Goal: Transaction & Acquisition: Book appointment/travel/reservation

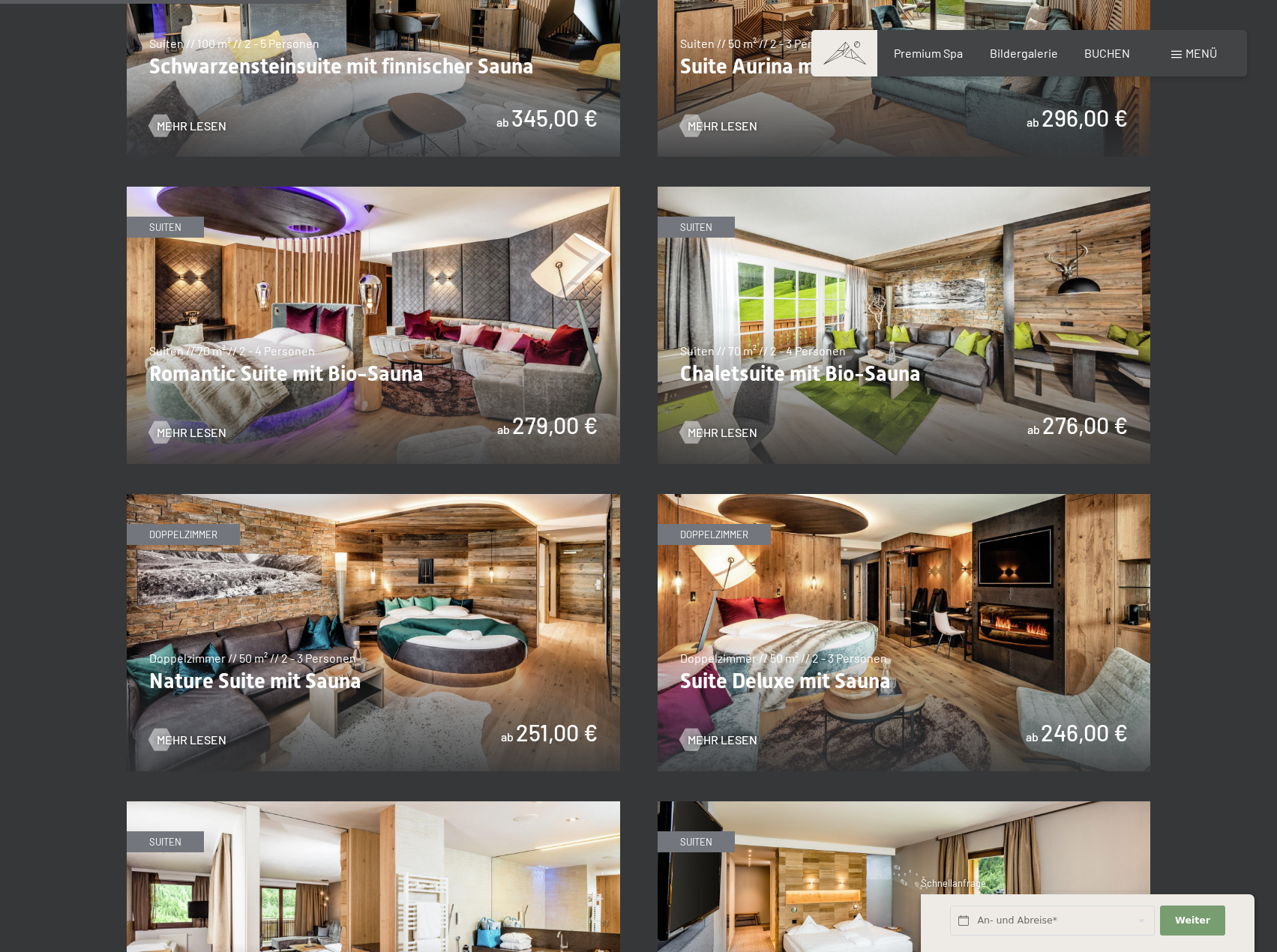
scroll to position [1125, 0]
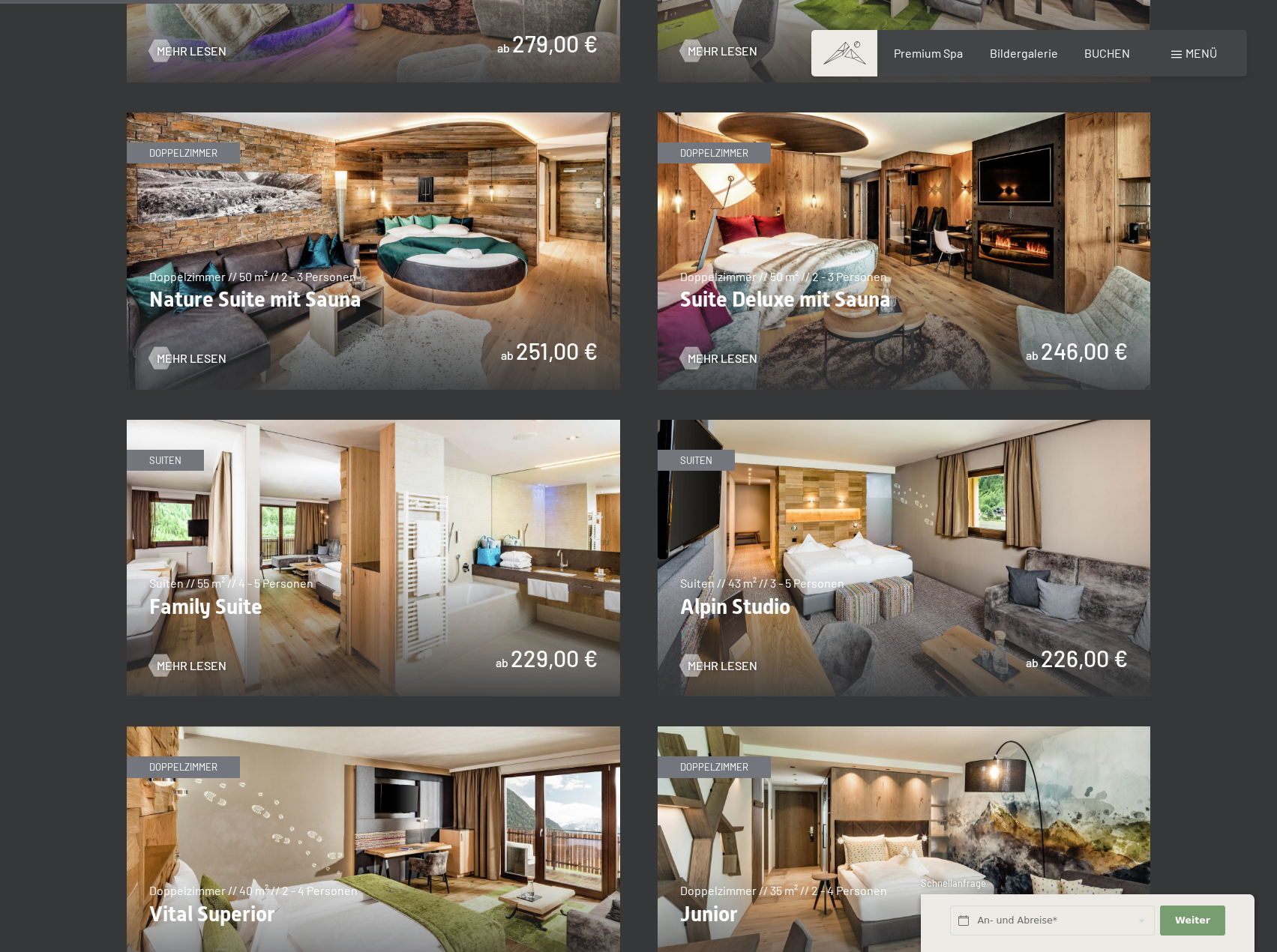
click at [39, 473] on section "✓ alle Kategorien ✓ Suiten ✓ Doppelzimmer ✓ Einzelzimmer alle Kategorien alle K…" at bounding box center [638, 504] width 1277 height 2379
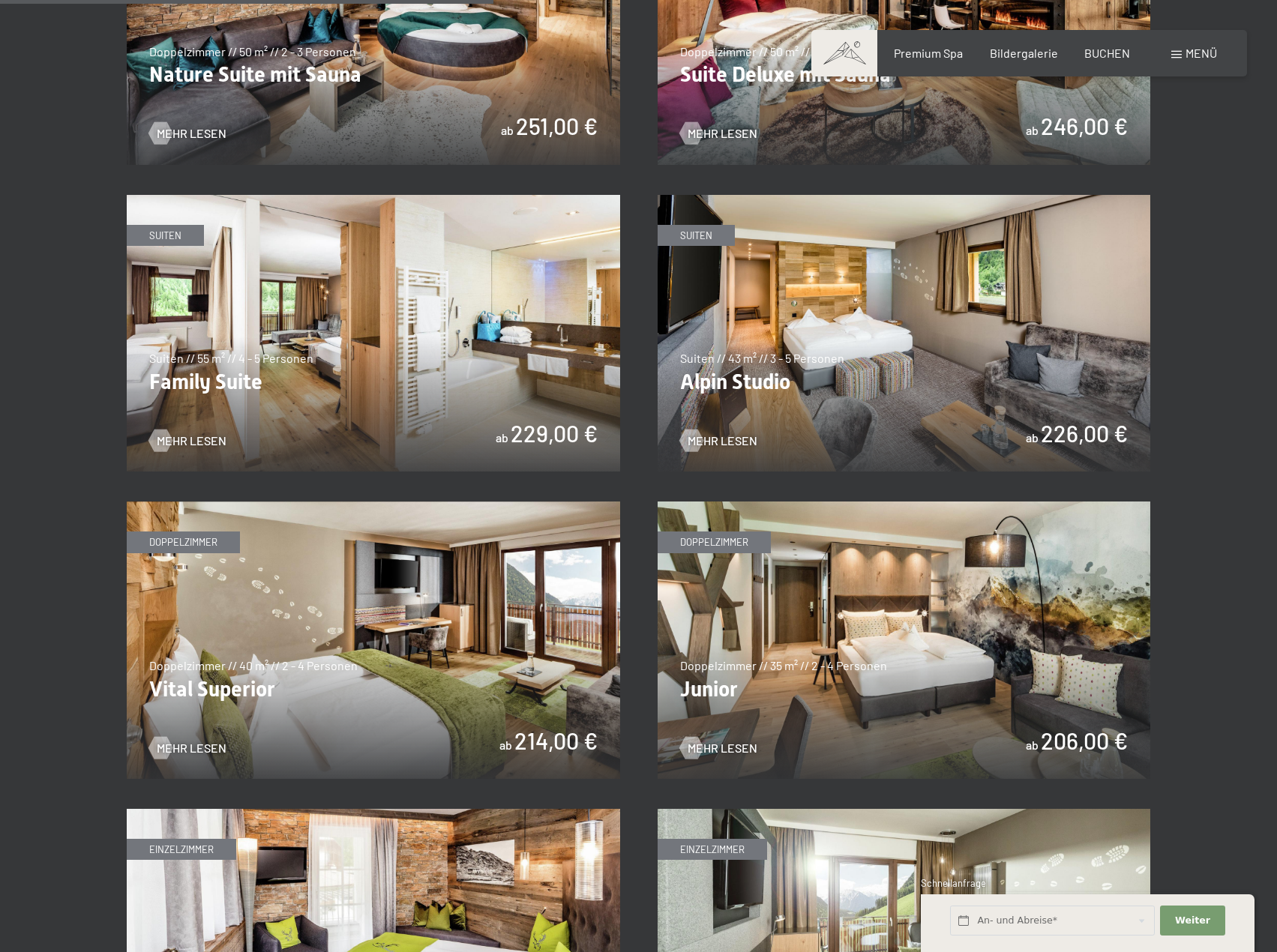
click at [38, 476] on section "✓ alle Kategorien ✓ Suiten ✓ Doppelzimmer ✓ Einzelzimmer alle Kategorien alle K…" at bounding box center [638, 279] width 1277 height 2379
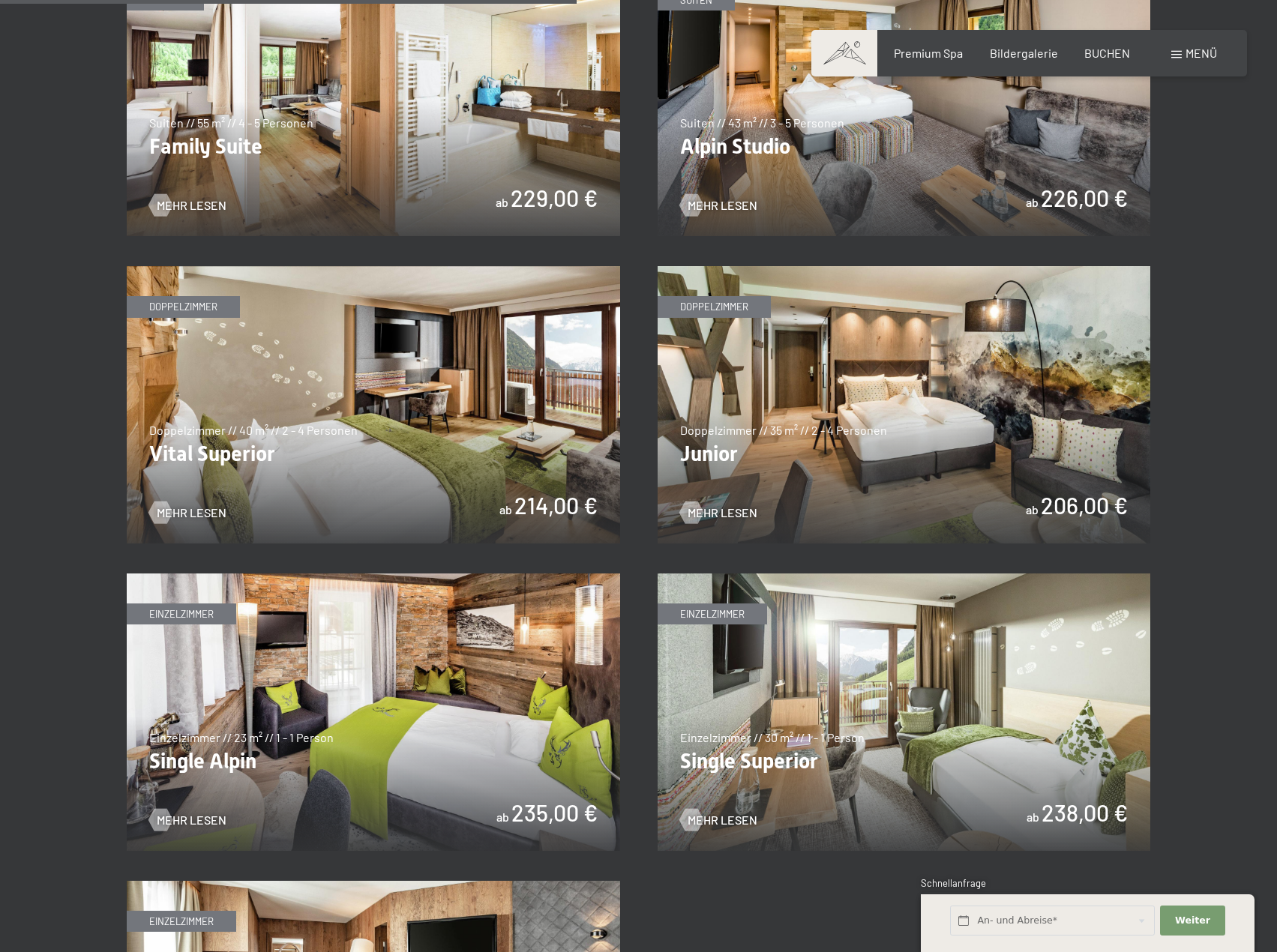
scroll to position [1949, 0]
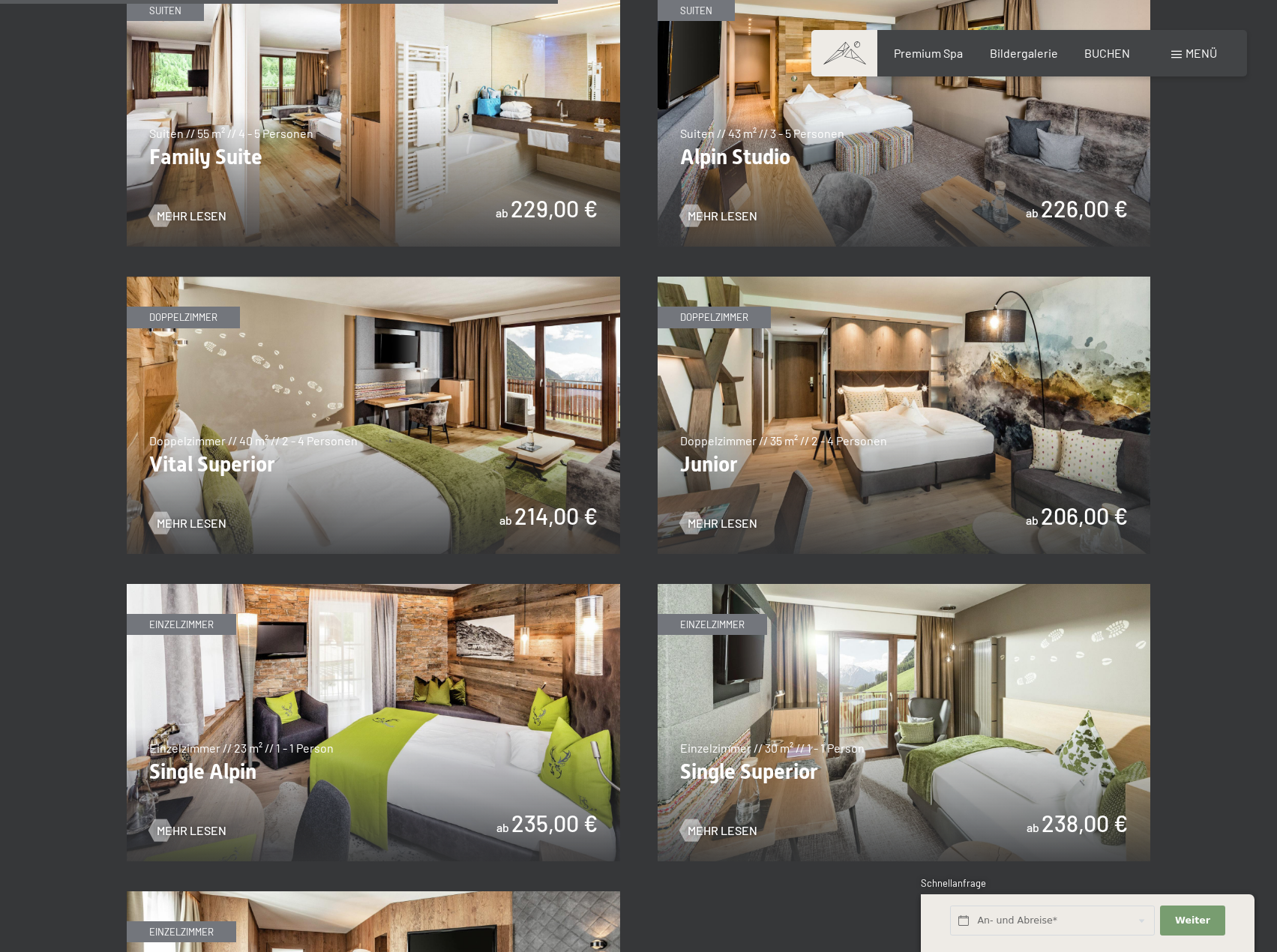
click at [807, 450] on img at bounding box center [904, 415] width 493 height 277
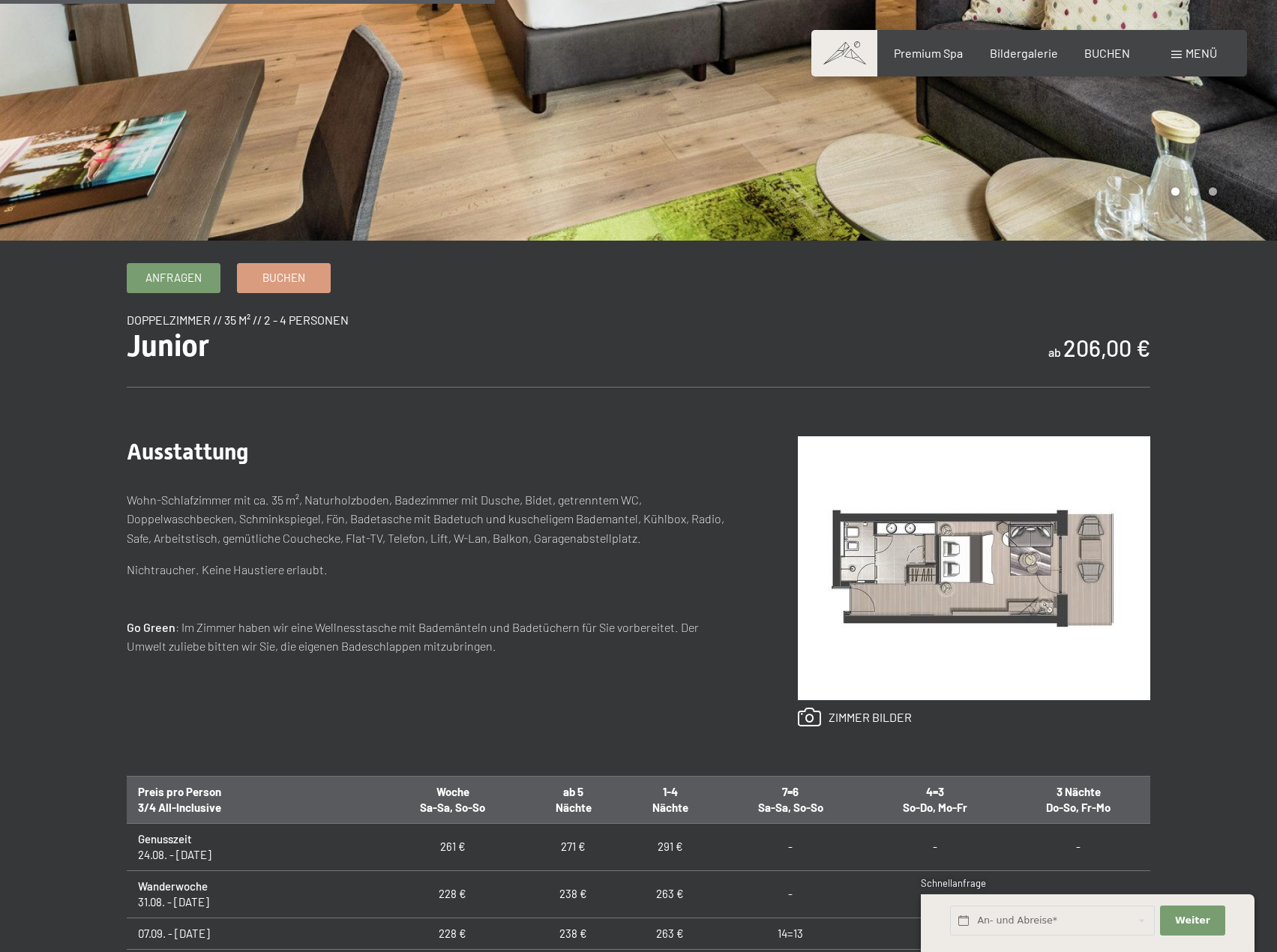
scroll to position [824, 0]
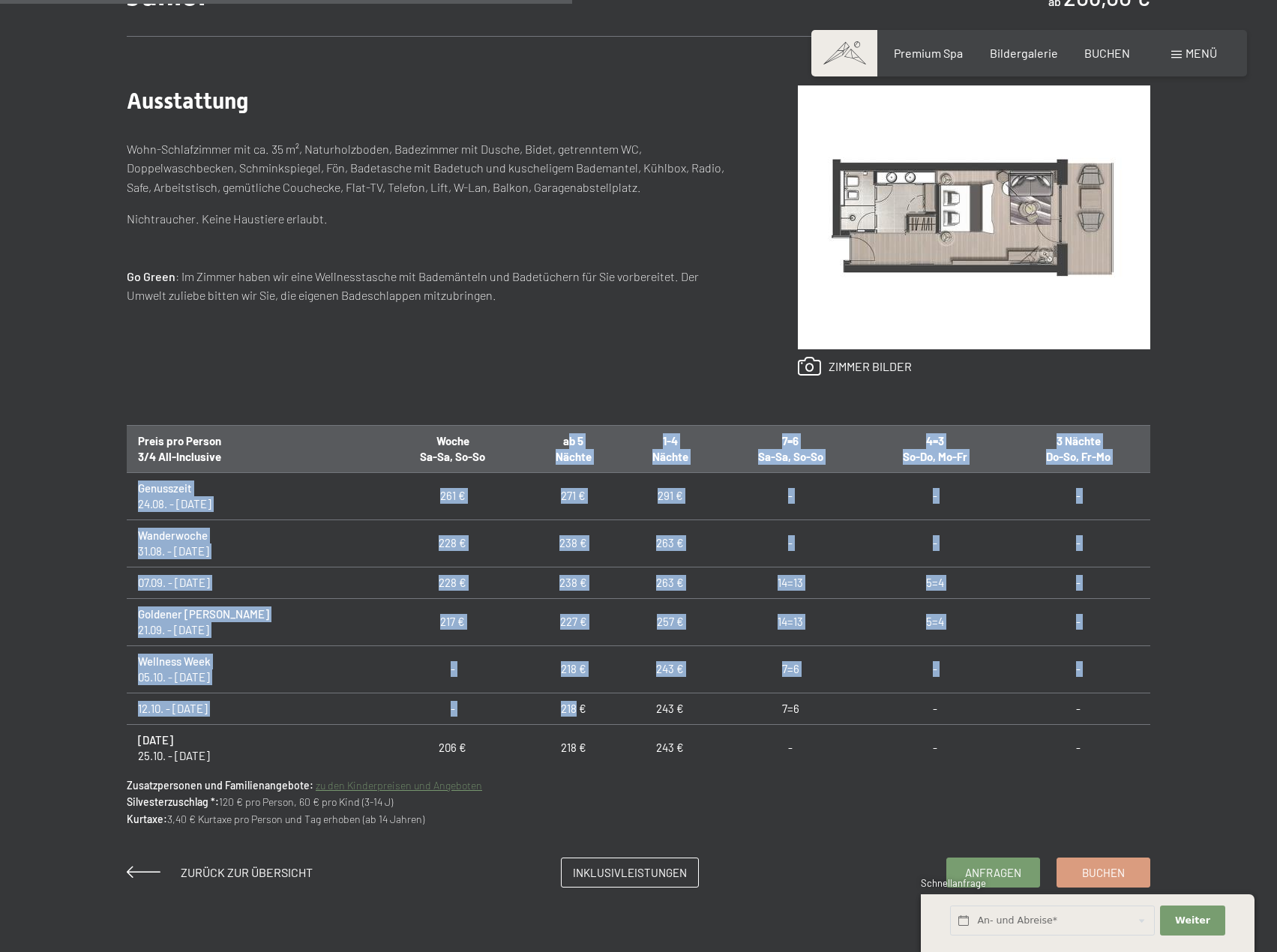
drag, startPoint x: 516, startPoint y: 442, endPoint x: 524, endPoint y: 695, distance: 253.1
click at [524, 695] on table "Preis pro Person 3/4 All-Inclusive Woche Sa-Sa, So-So ab 5 Nächte 1-4 Nächte 7=…" at bounding box center [638, 944] width 1023 height 1040
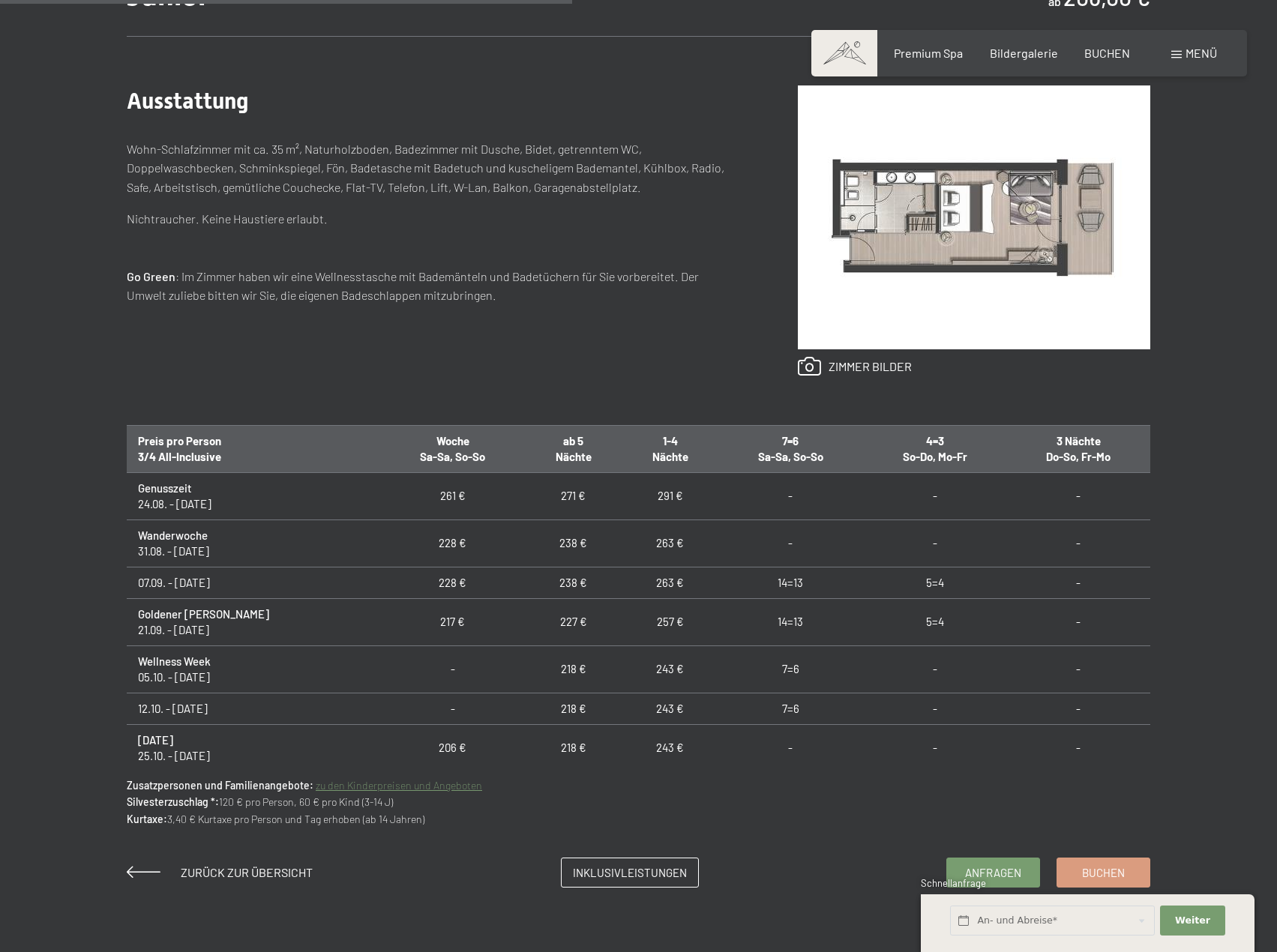
click at [538, 406] on div "Ausstattung Wohn-Schlafzimmer mit ca. 35 m², Naturholzboden, Badezimmer mit Dus…" at bounding box center [638, 231] width 1023 height 389
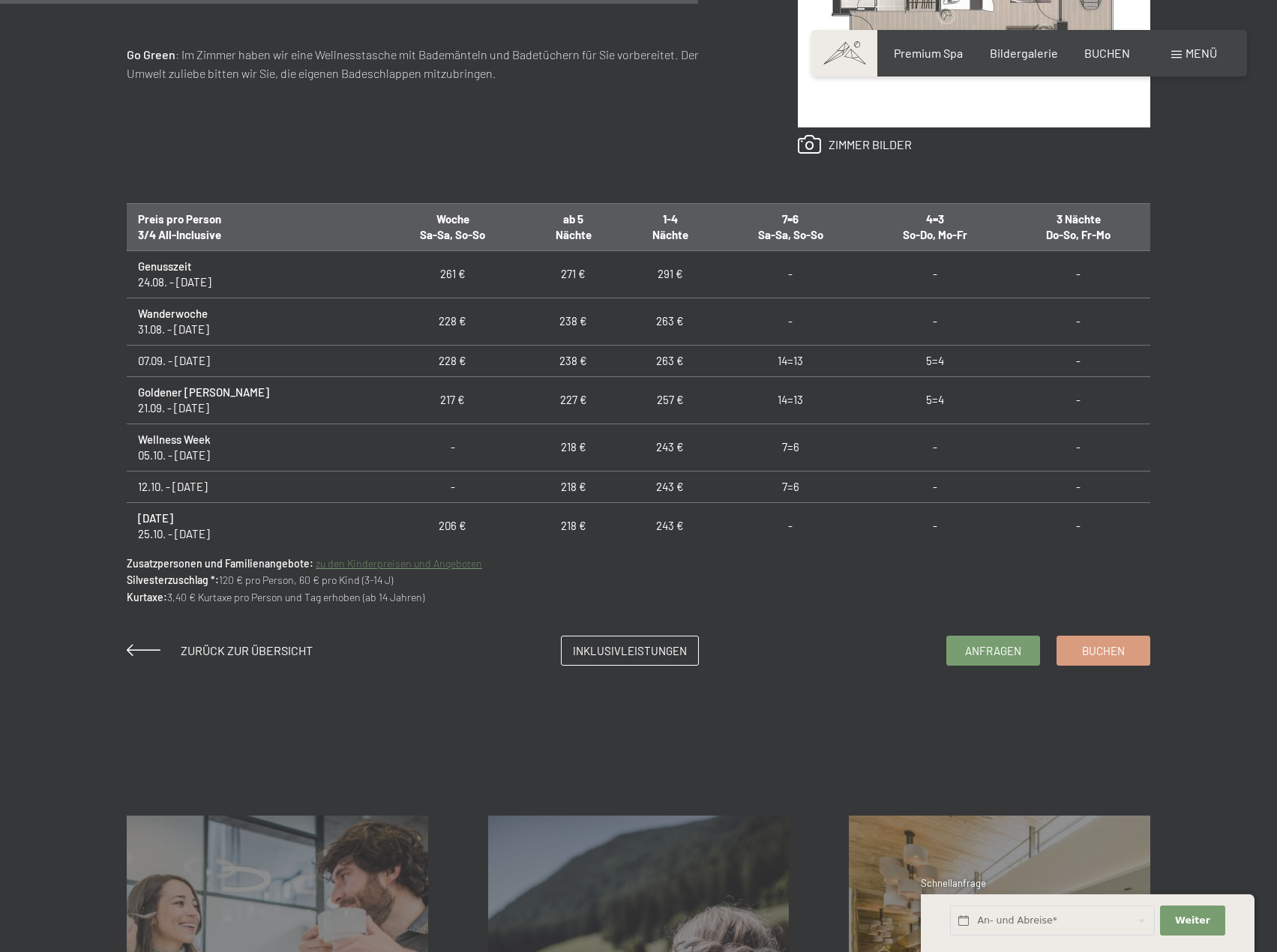
scroll to position [1050, 0]
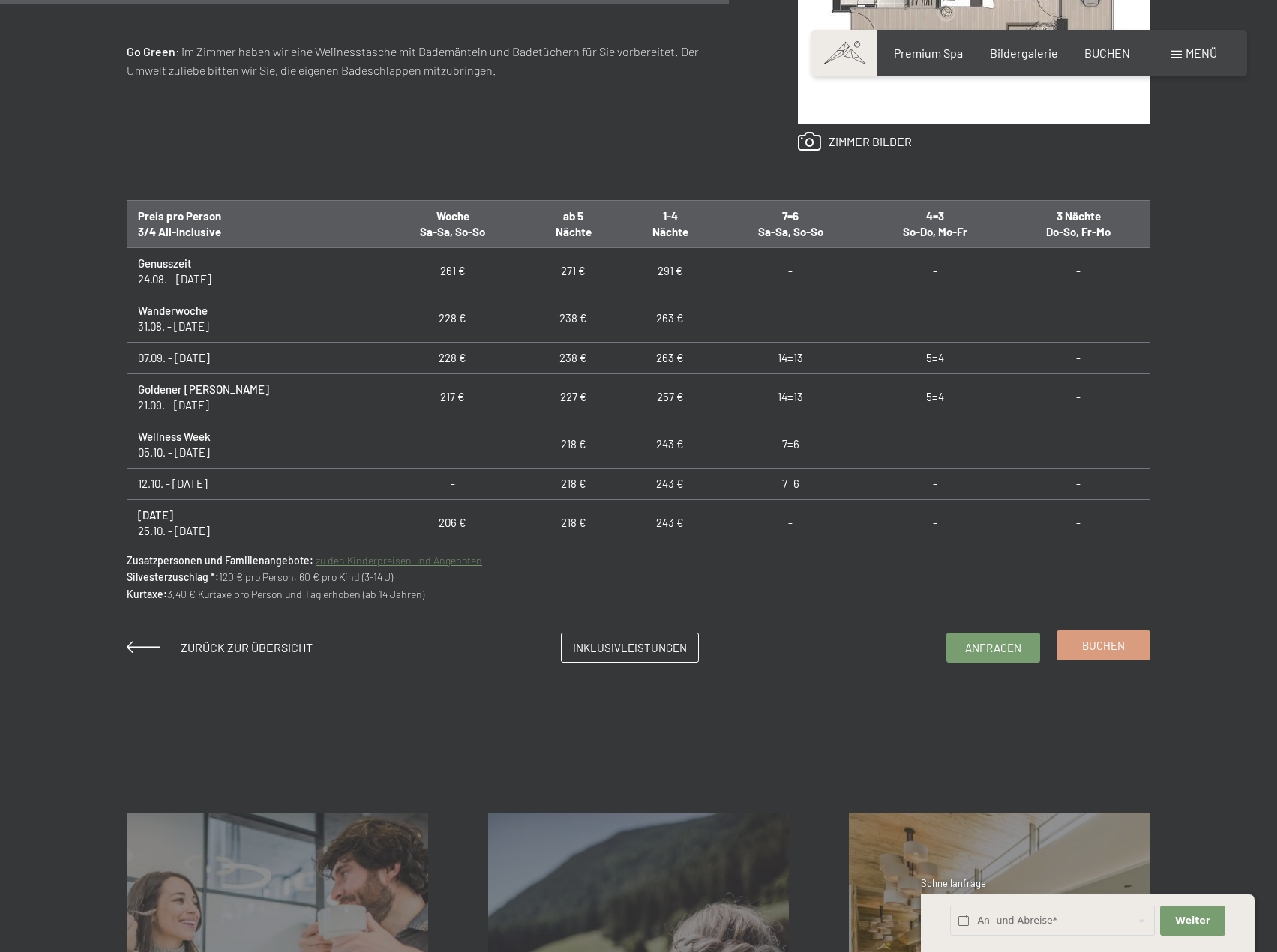
click at [1098, 657] on link "Buchen" at bounding box center [1103, 645] width 92 height 28
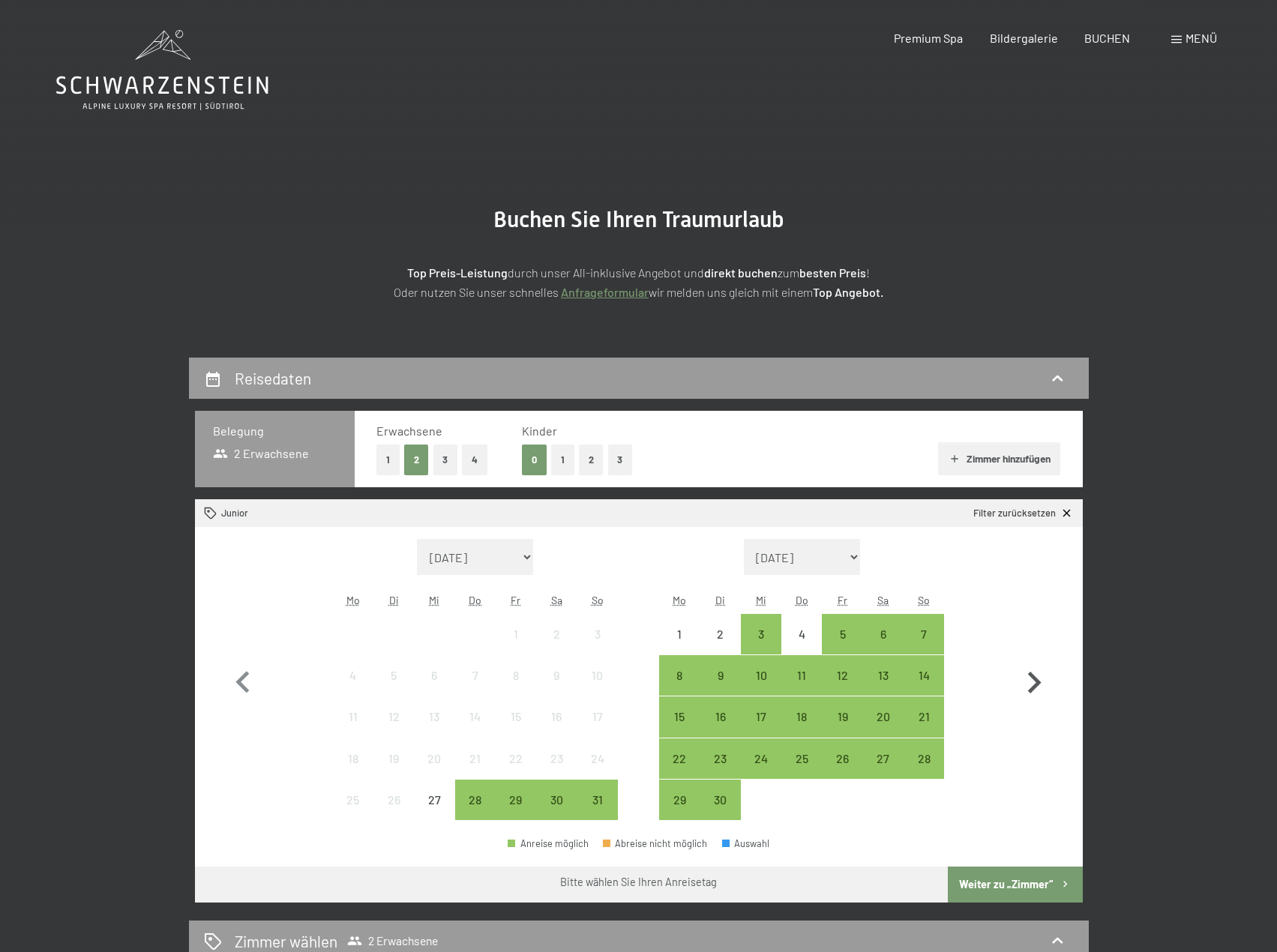
click at [1037, 684] on icon "button" at bounding box center [1035, 682] width 14 height 22
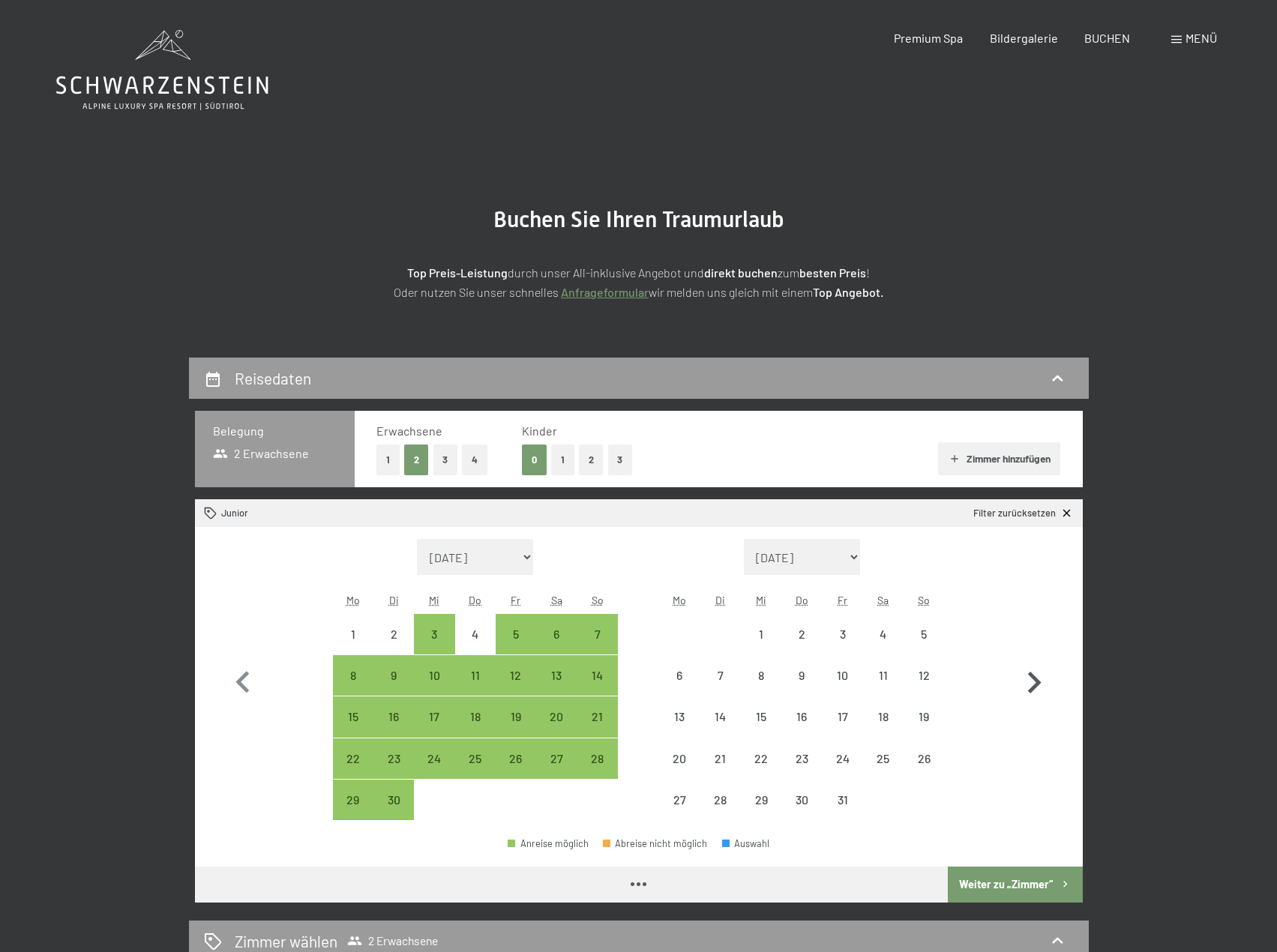
click at [1037, 684] on icon "button" at bounding box center [1035, 682] width 14 height 22
select select "[DATE]"
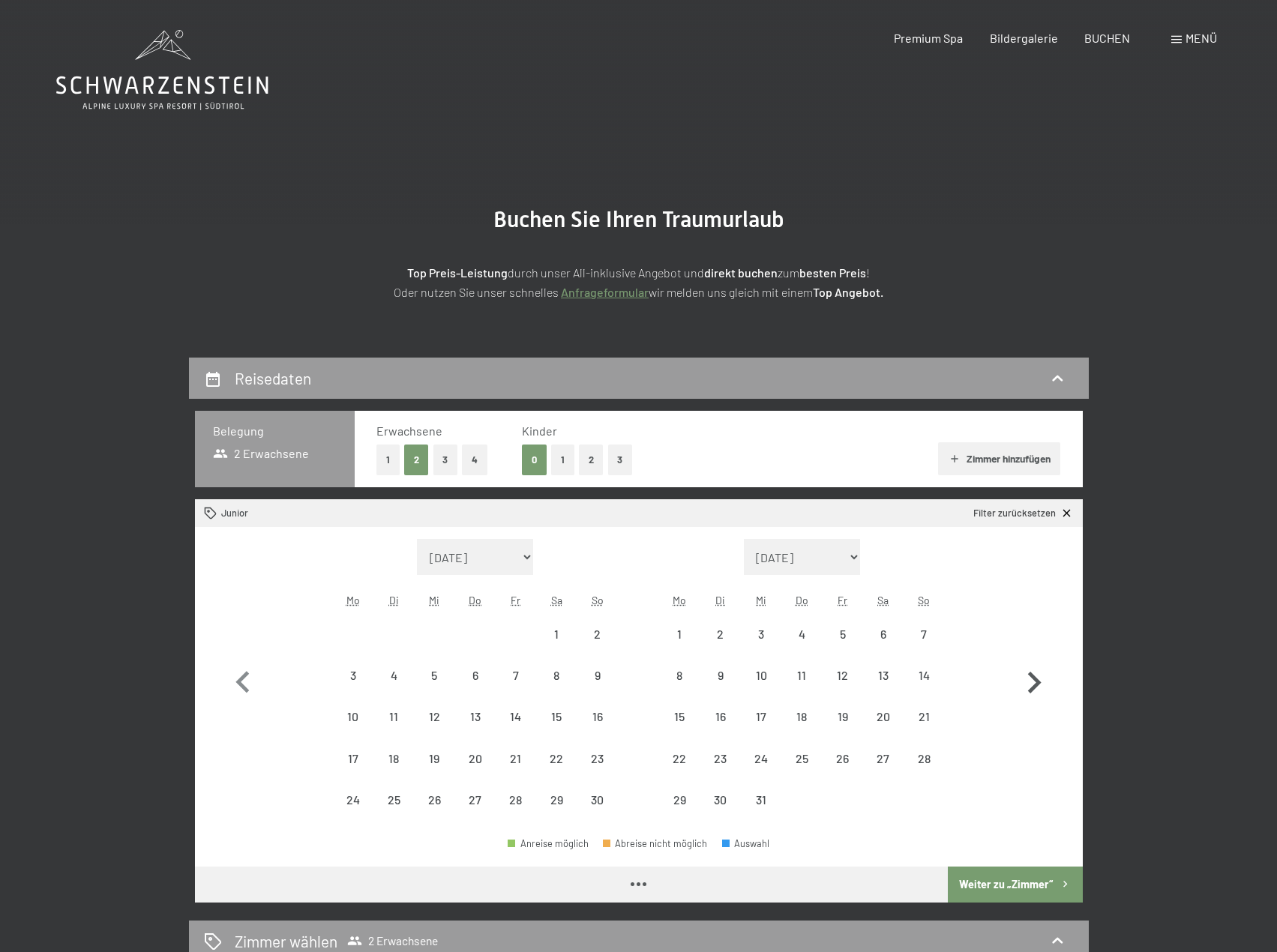
click at [1037, 684] on icon "button" at bounding box center [1035, 682] width 14 height 22
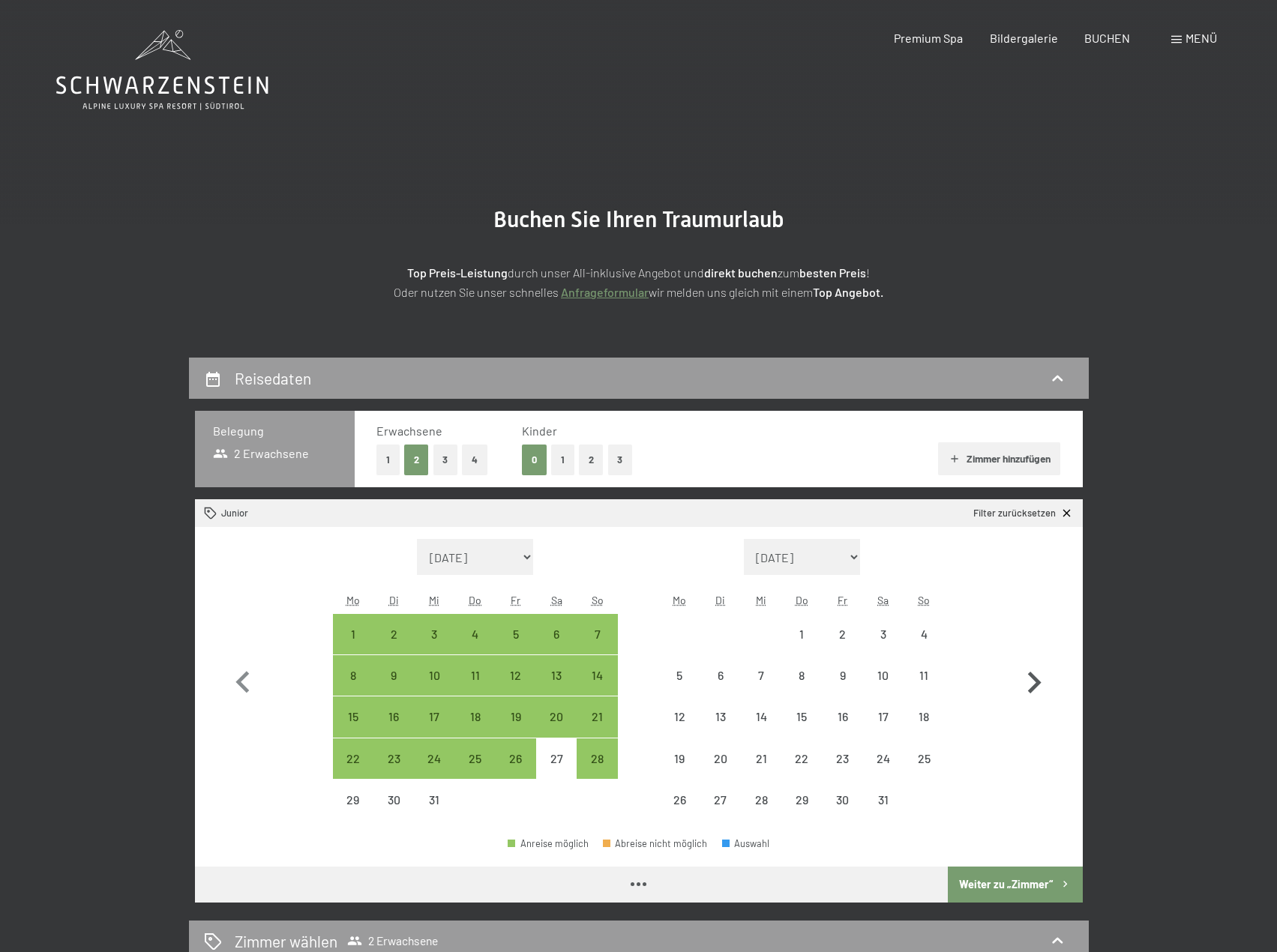
click at [1037, 684] on icon "button" at bounding box center [1035, 682] width 14 height 22
select select "[DATE]"
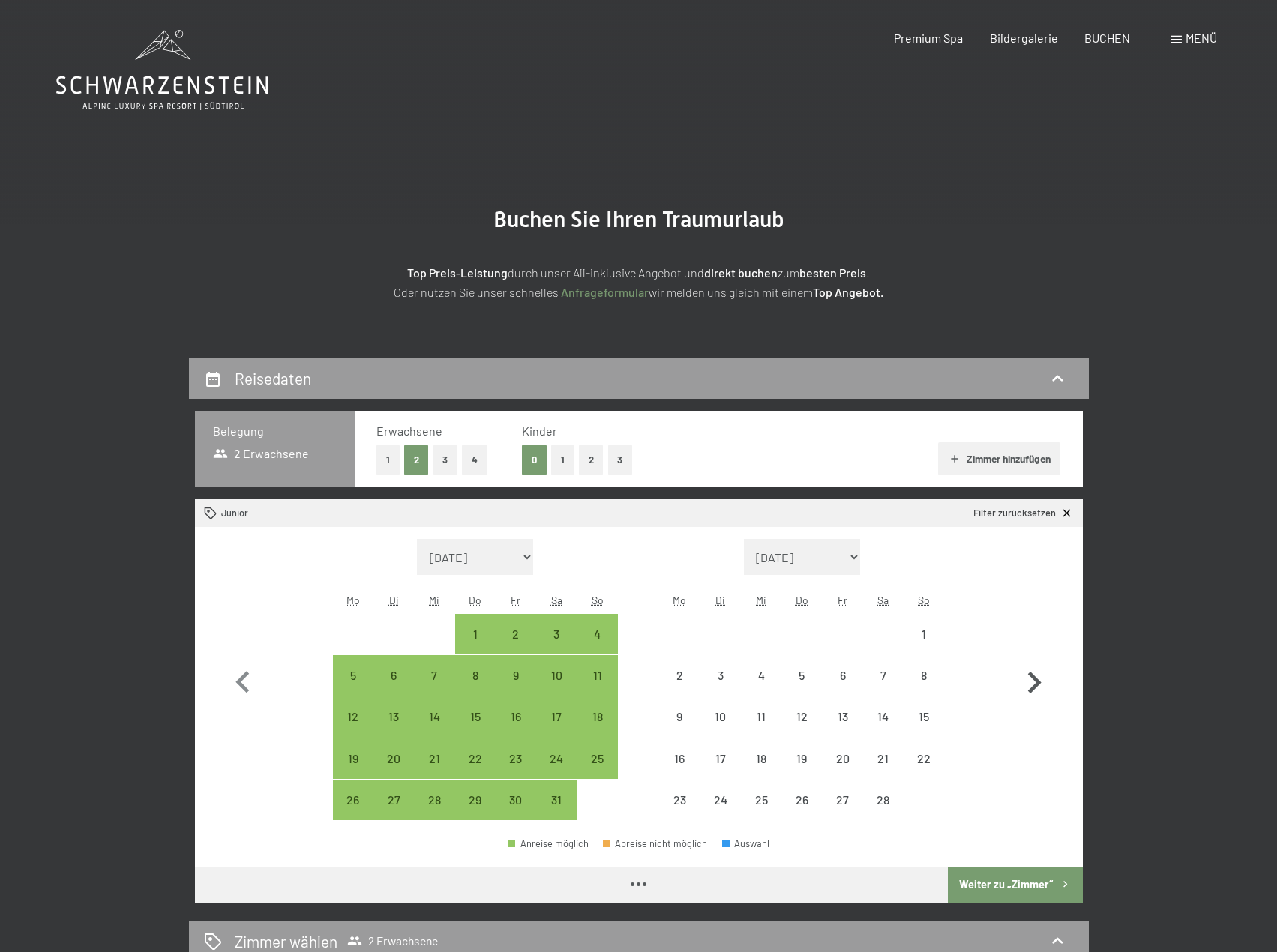
select select "[DATE]"
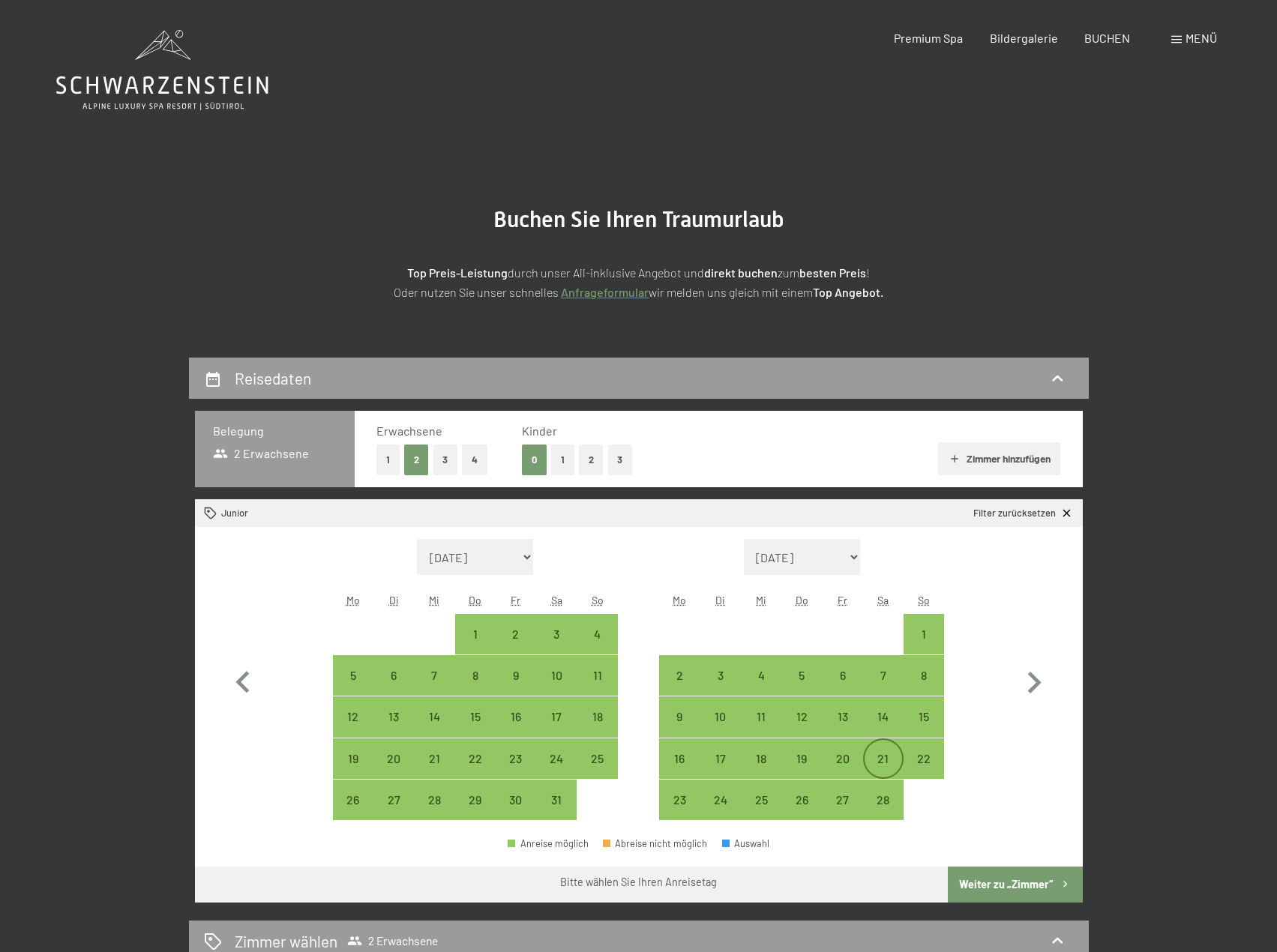
click at [890, 765] on div "21" at bounding box center [883, 771] width 38 height 38
select select "[DATE]"
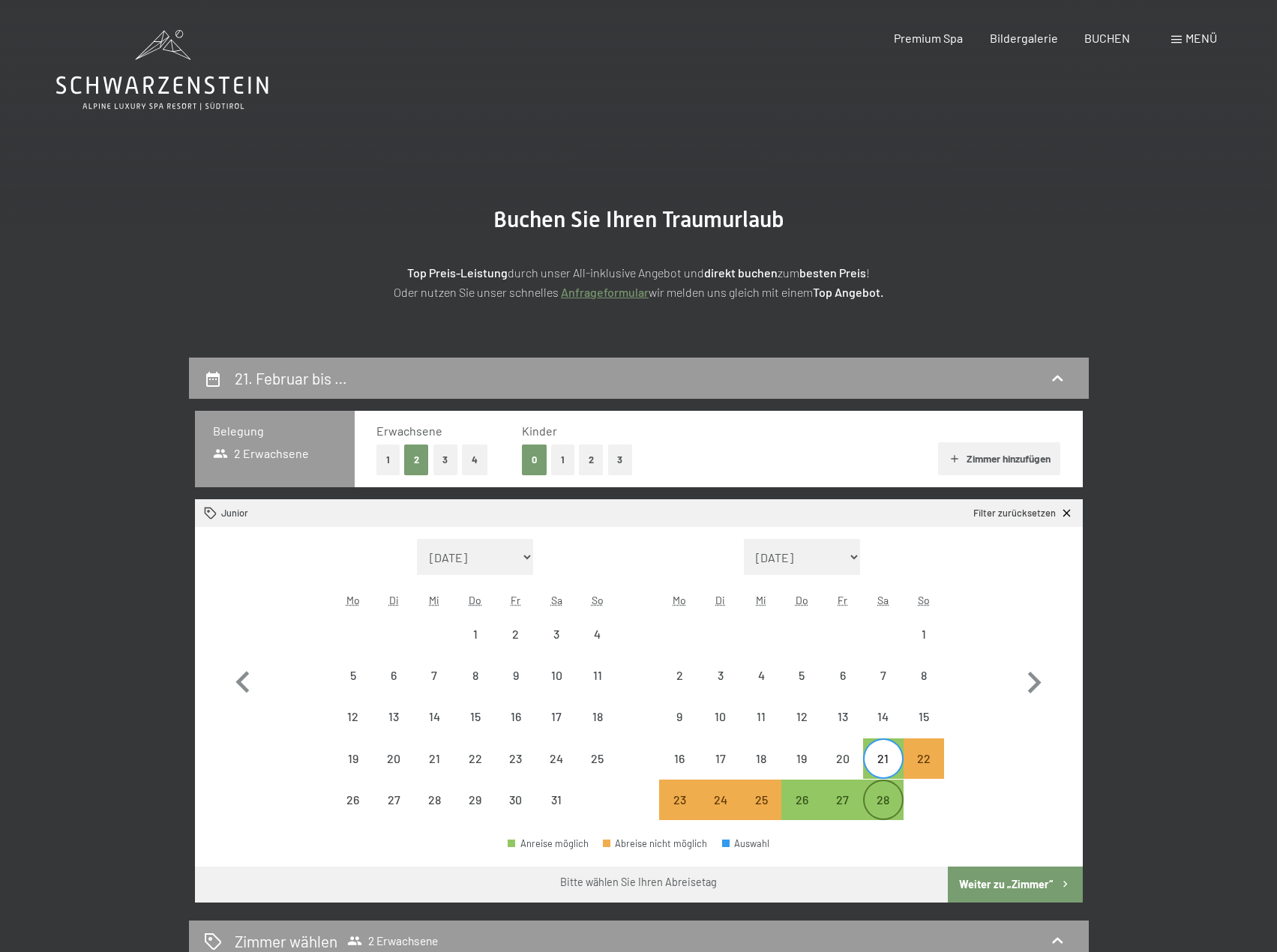
click at [882, 800] on div "28" at bounding box center [883, 812] width 38 height 38
select select "[DATE]"
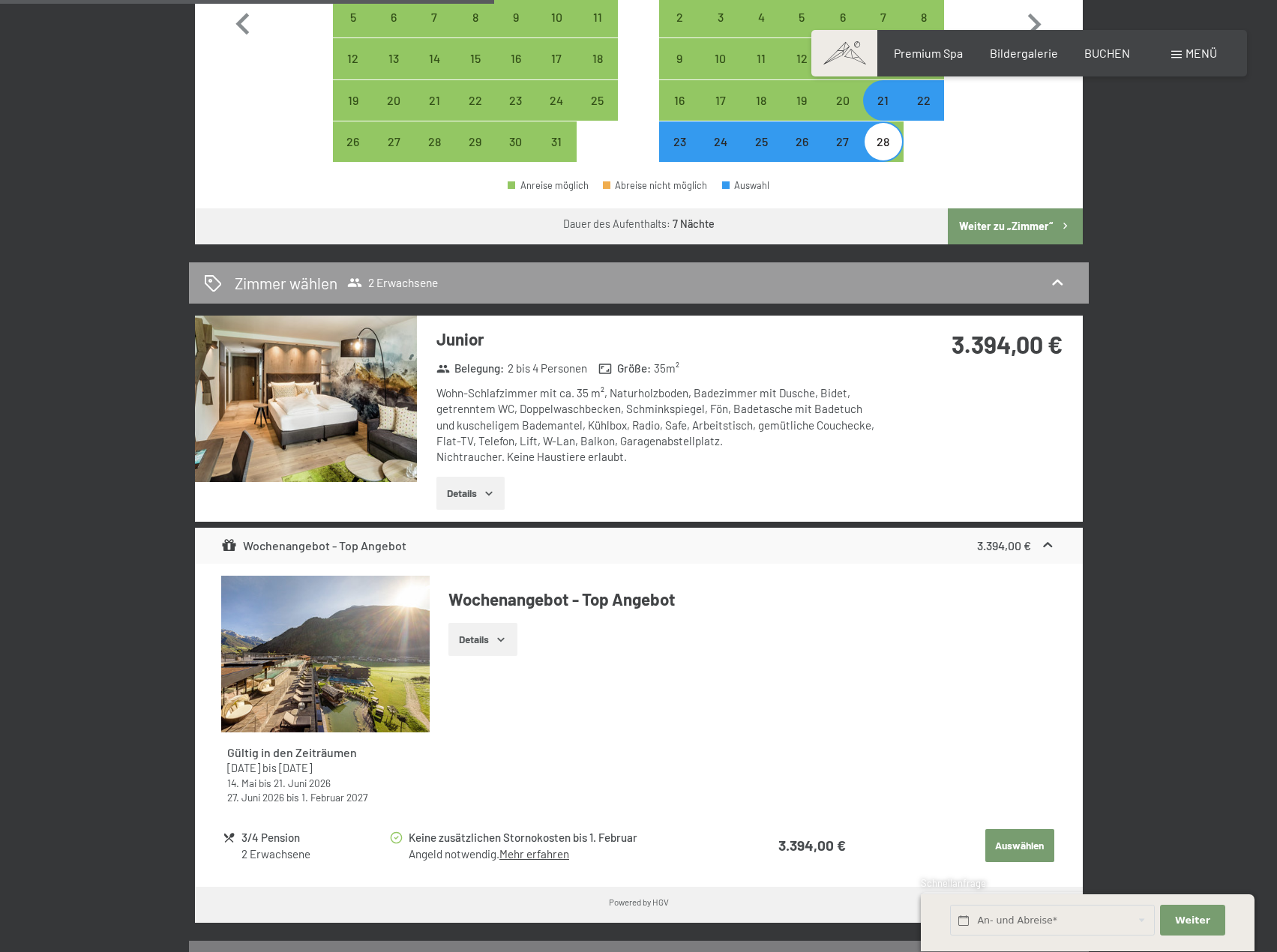
scroll to position [600, 0]
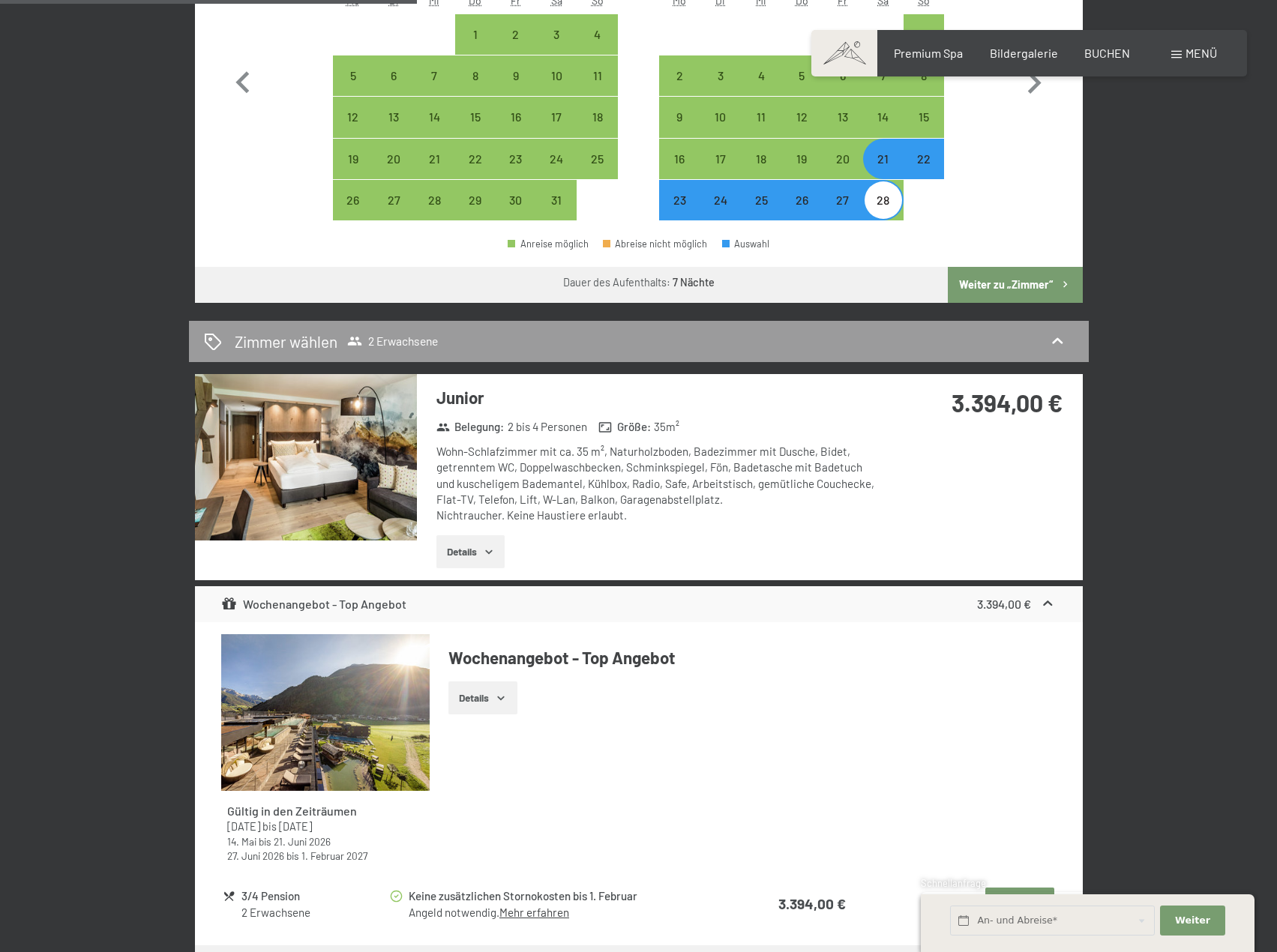
click at [981, 411] on strong "3.394,00 €" at bounding box center [1007, 402] width 111 height 28
click at [954, 408] on strong "3.394,00 €" at bounding box center [1007, 402] width 111 height 28
drag, startPoint x: 954, startPoint y: 408, endPoint x: 1052, endPoint y: 407, distance: 98.0
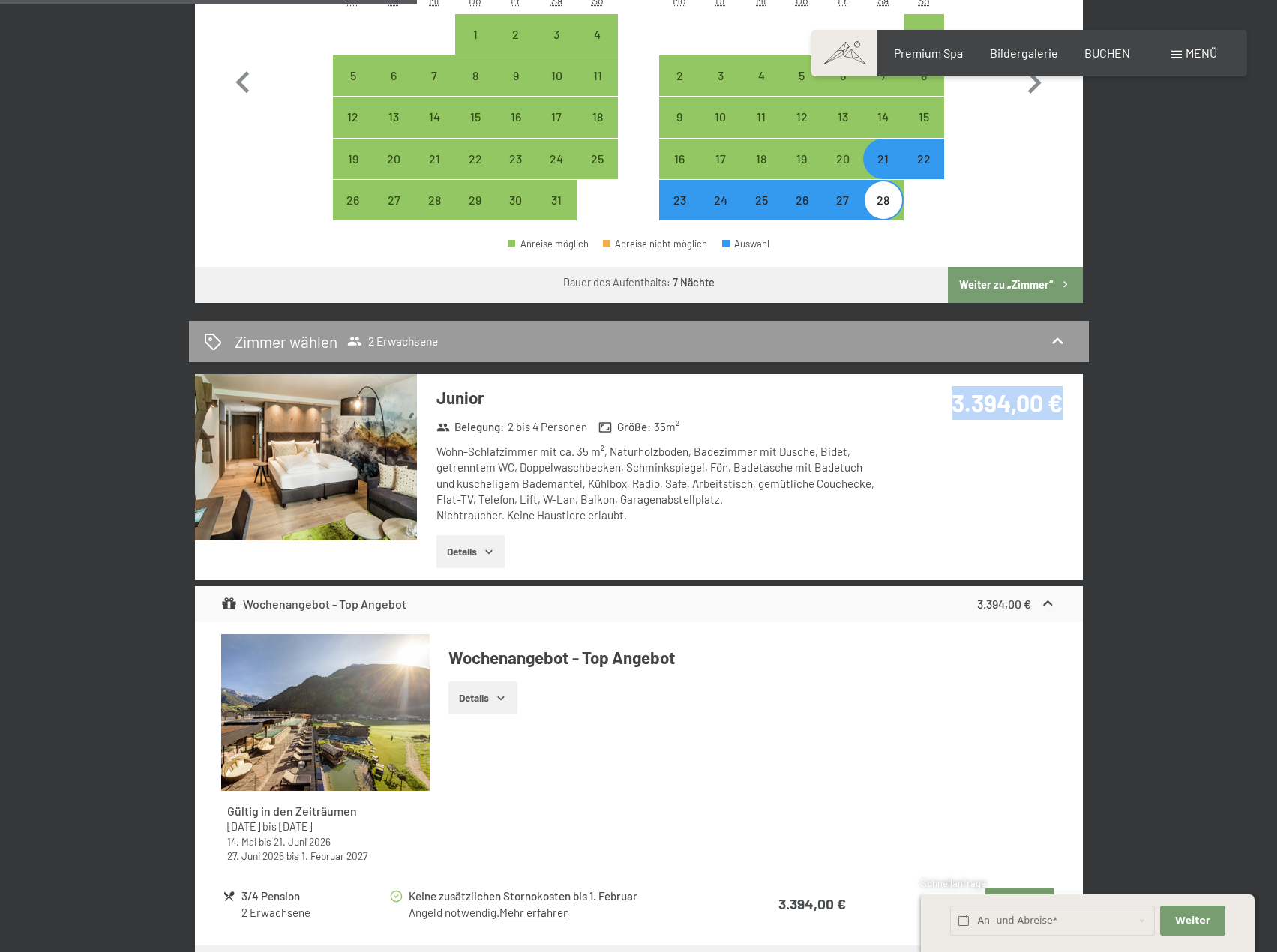
click at [1052, 407] on strong "3.394,00 €" at bounding box center [1007, 402] width 111 height 28
click at [1069, 404] on div "3.394,00 €" at bounding box center [982, 421] width 200 height 94
drag, startPoint x: 1069, startPoint y: 404, endPoint x: 945, endPoint y: 405, distance: 124.0
click at [945, 405] on div "3.394,00 €" at bounding box center [982, 421] width 200 height 94
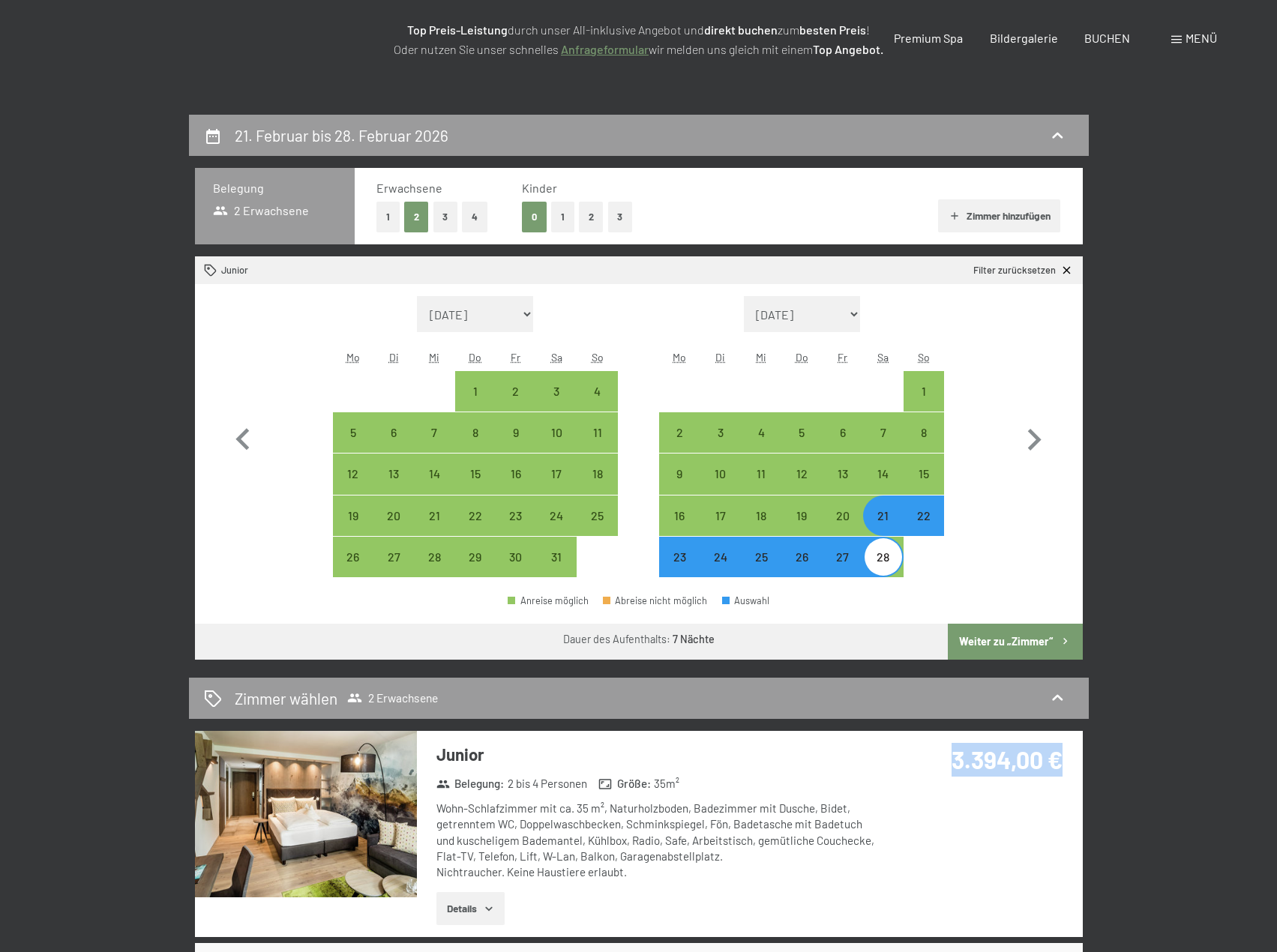
scroll to position [0, 0]
